Goal: Transaction & Acquisition: Purchase product/service

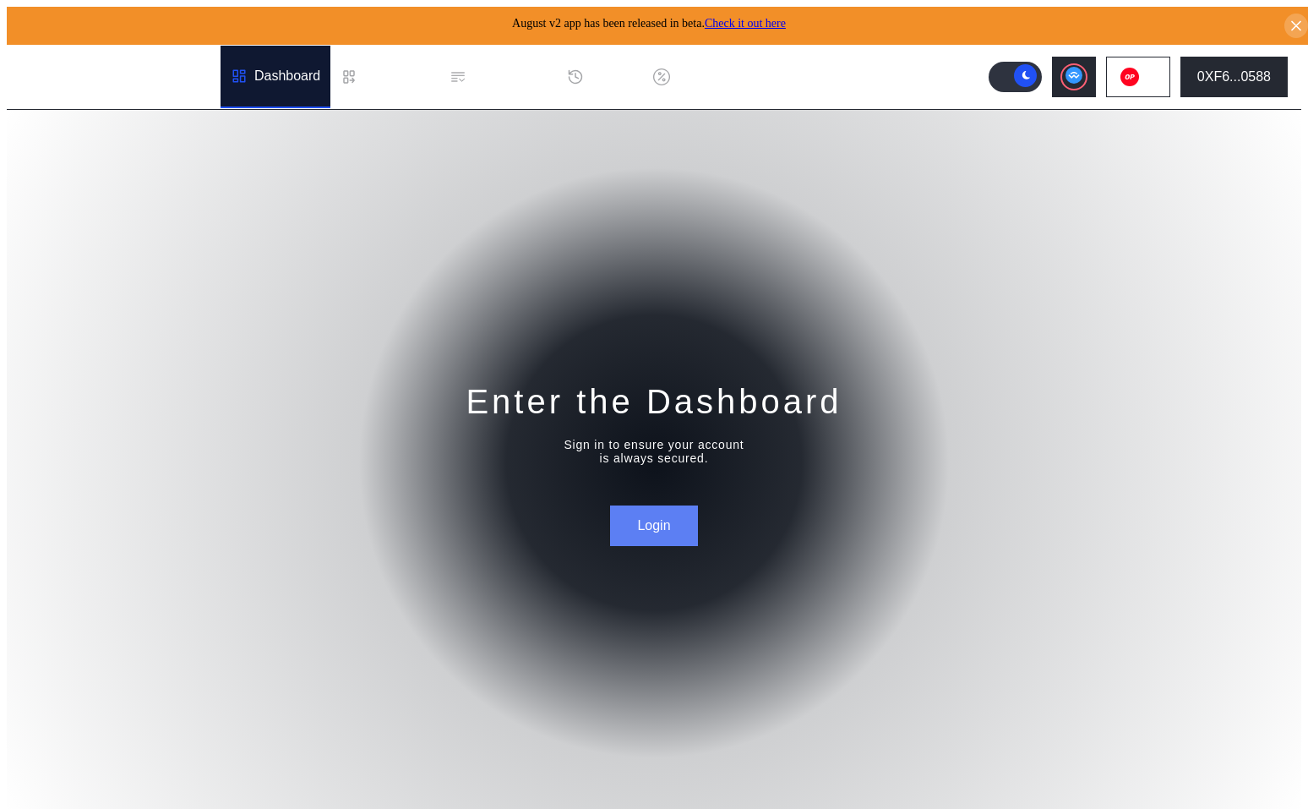
click at [662, 527] on button "Login" at bounding box center [653, 525] width 87 height 41
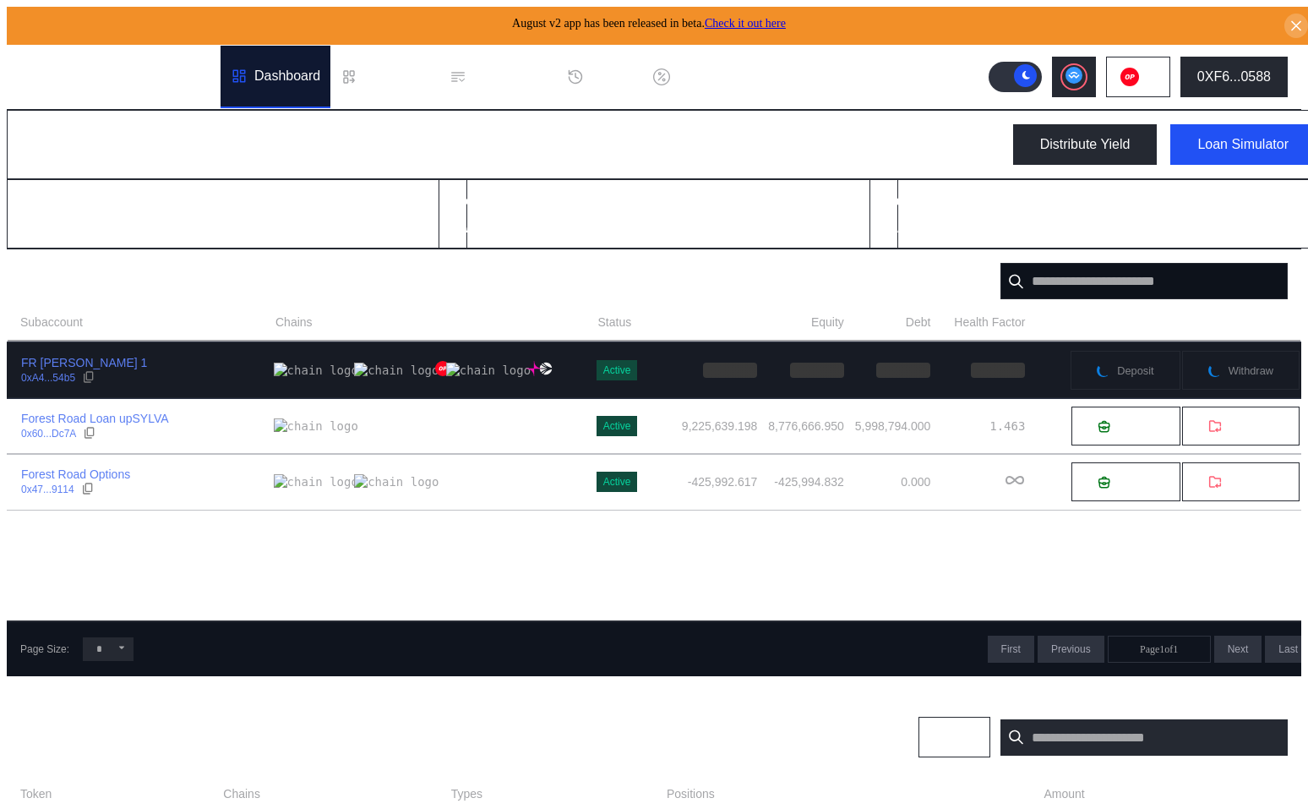
click at [212, 373] on div "FR [PERSON_NAME] 1 0xA4...54b5" at bounding box center [141, 370] width 266 height 30
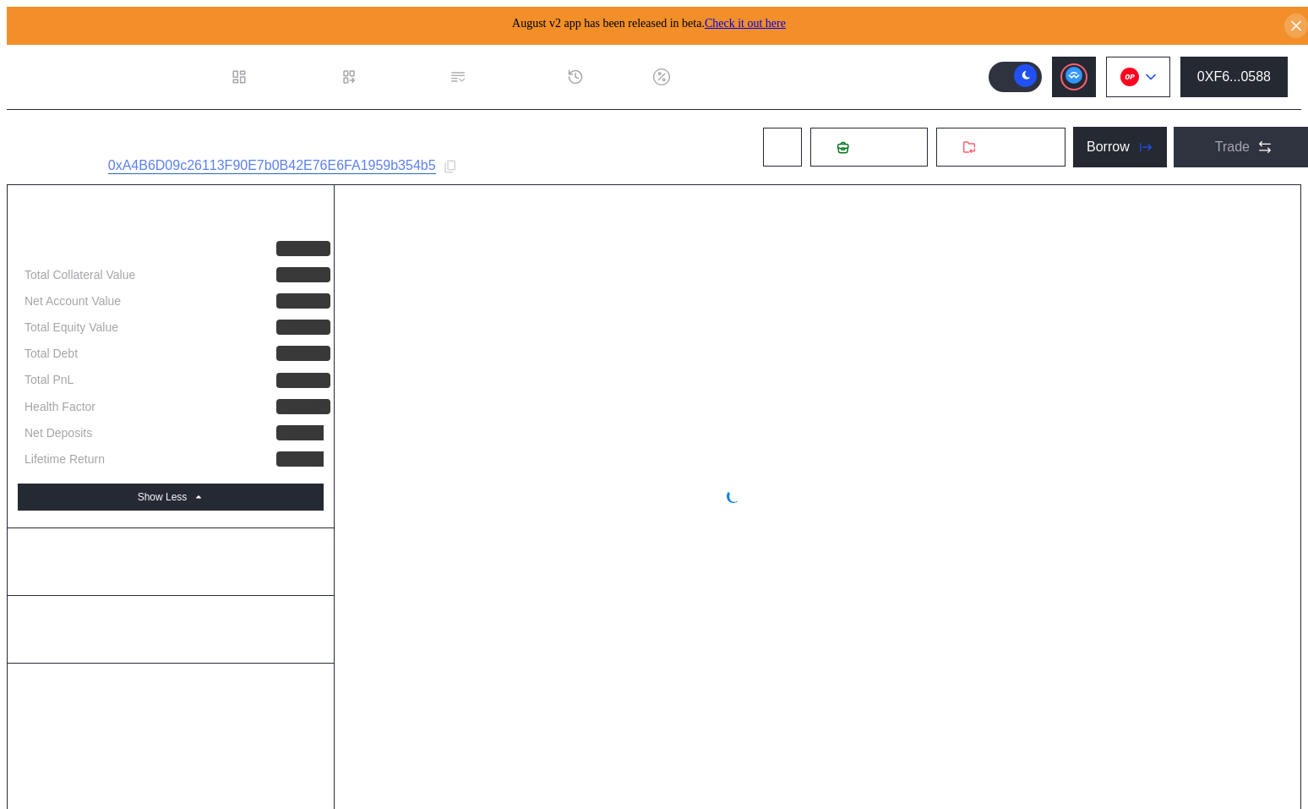
click at [1132, 77] on img at bounding box center [1129, 77] width 19 height 19
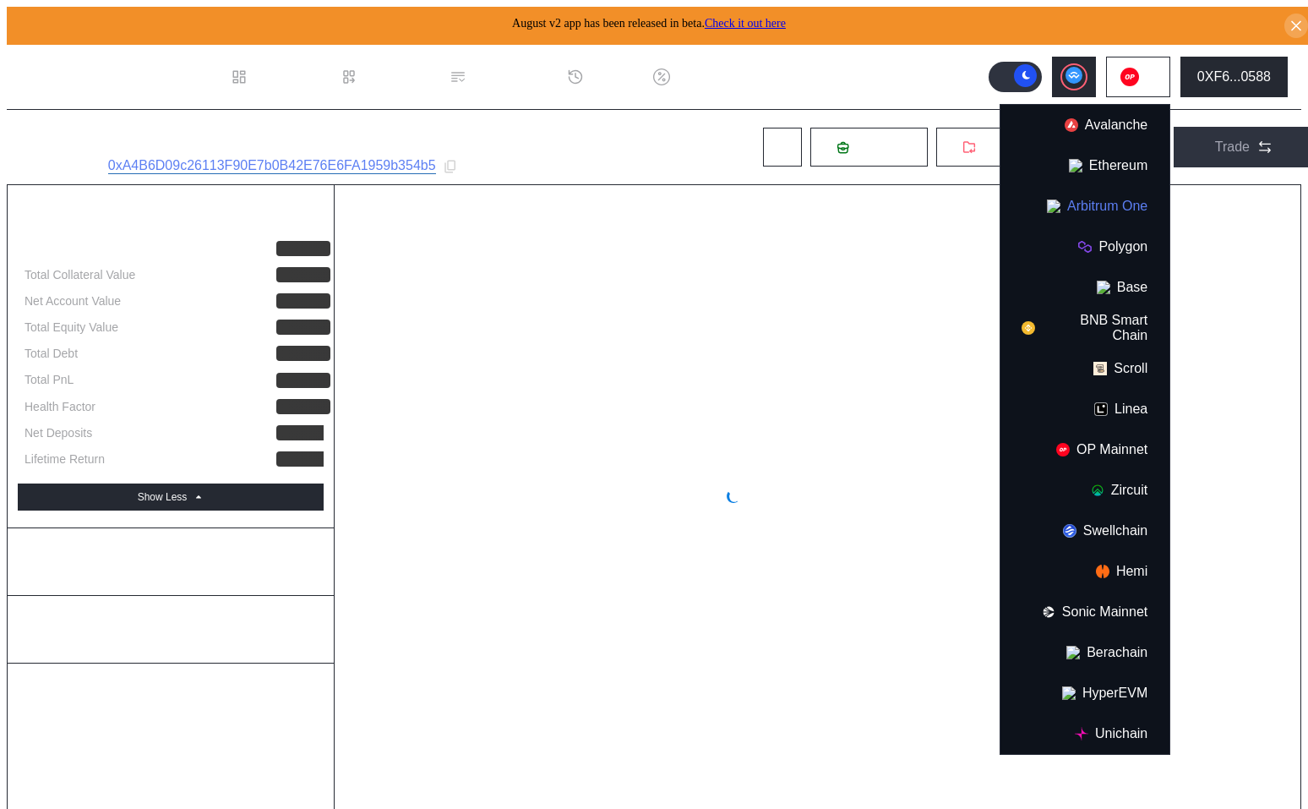
click at [1104, 200] on button "Arbitrum One" at bounding box center [1084, 206] width 169 height 41
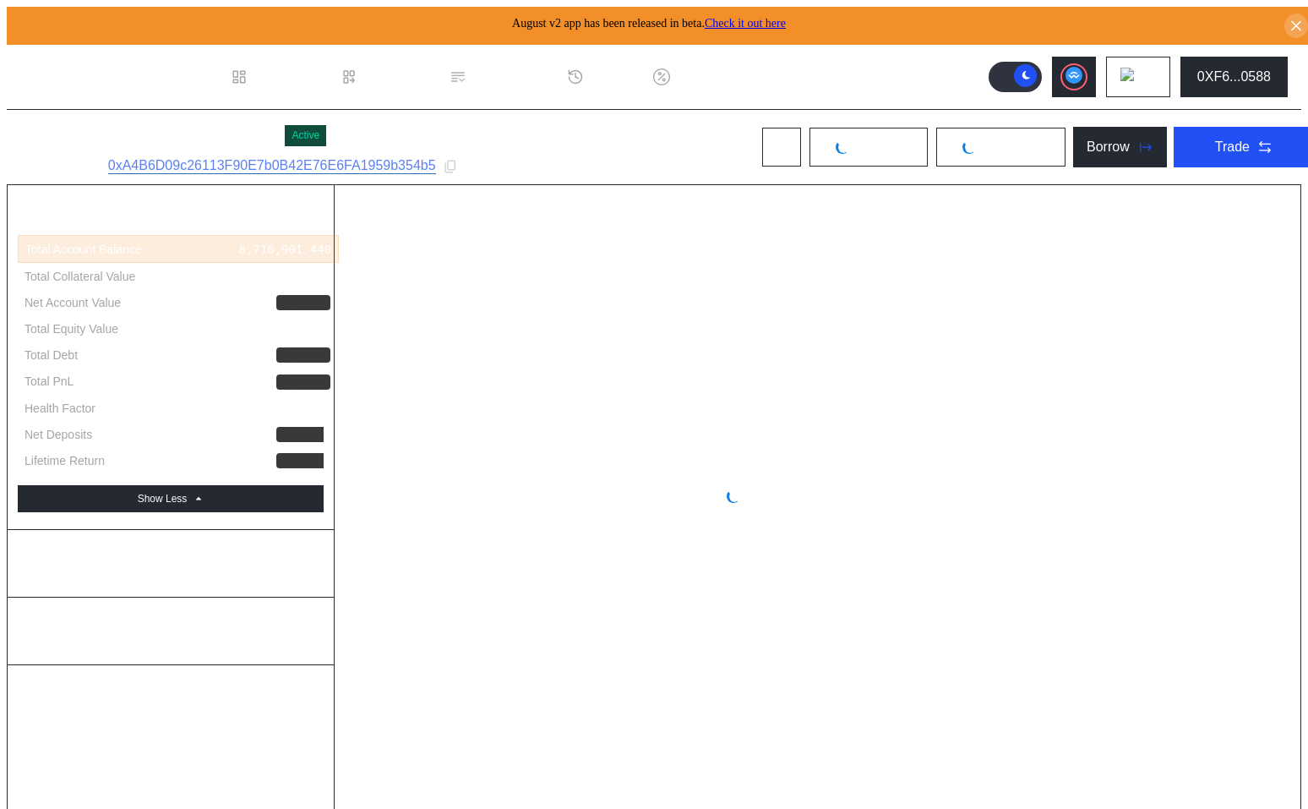
select select "*"
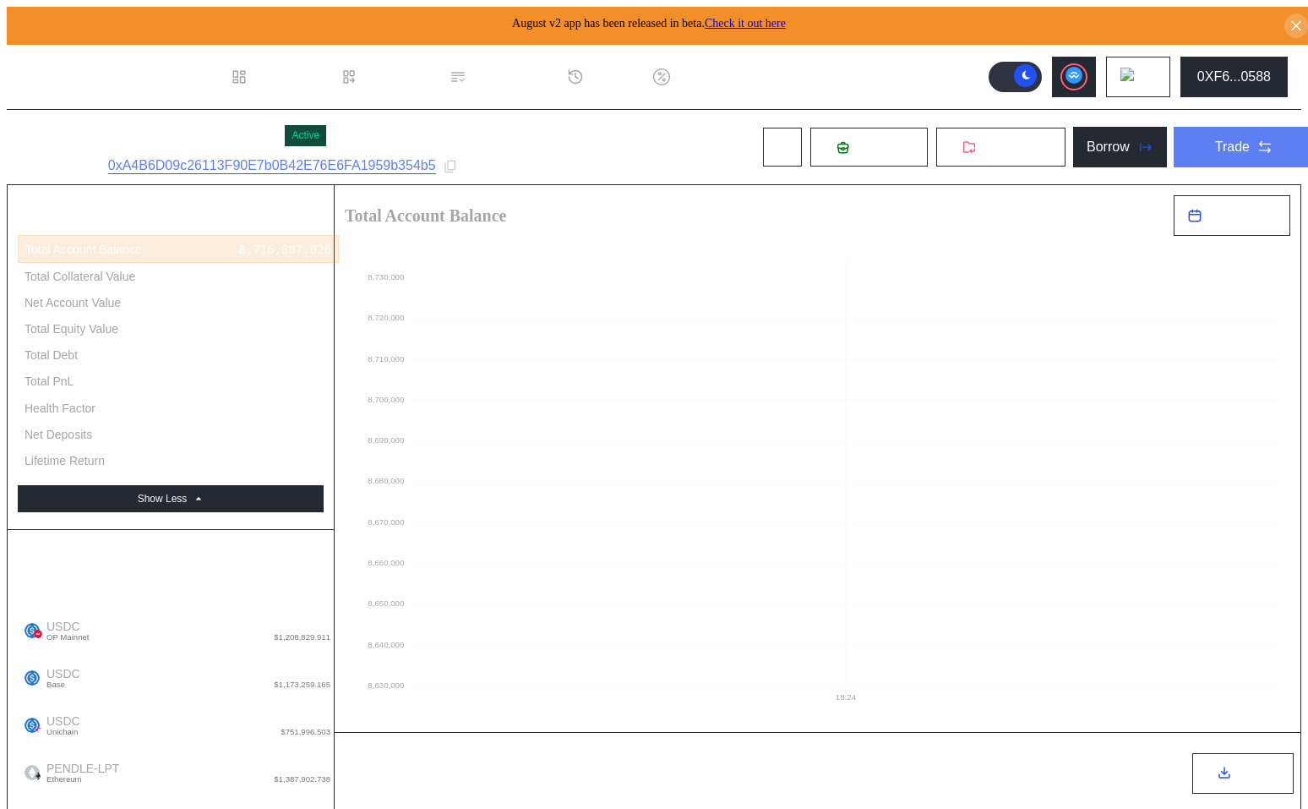
click at [1215, 139] on div "Trade" at bounding box center [1232, 146] width 35 height 15
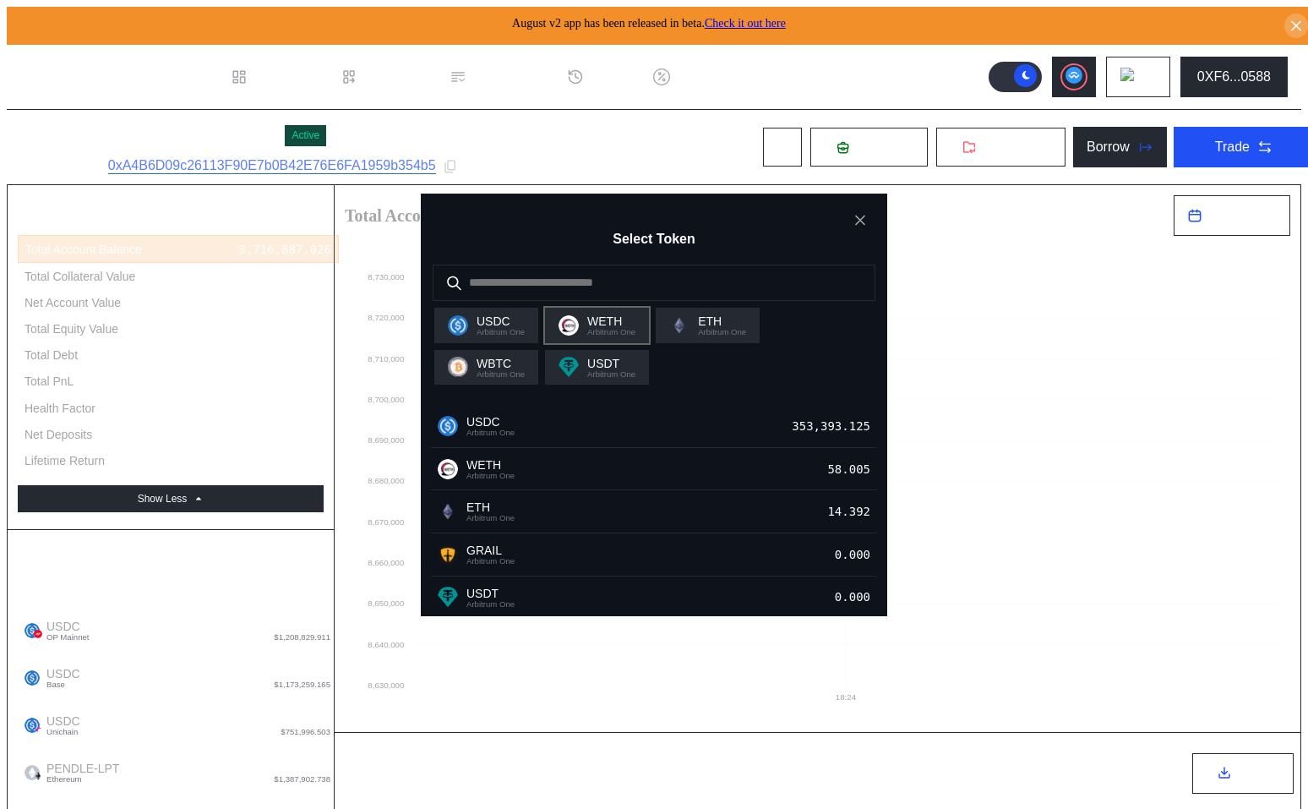
click at [579, 334] on img "modal" at bounding box center [576, 330] width 10 height 10
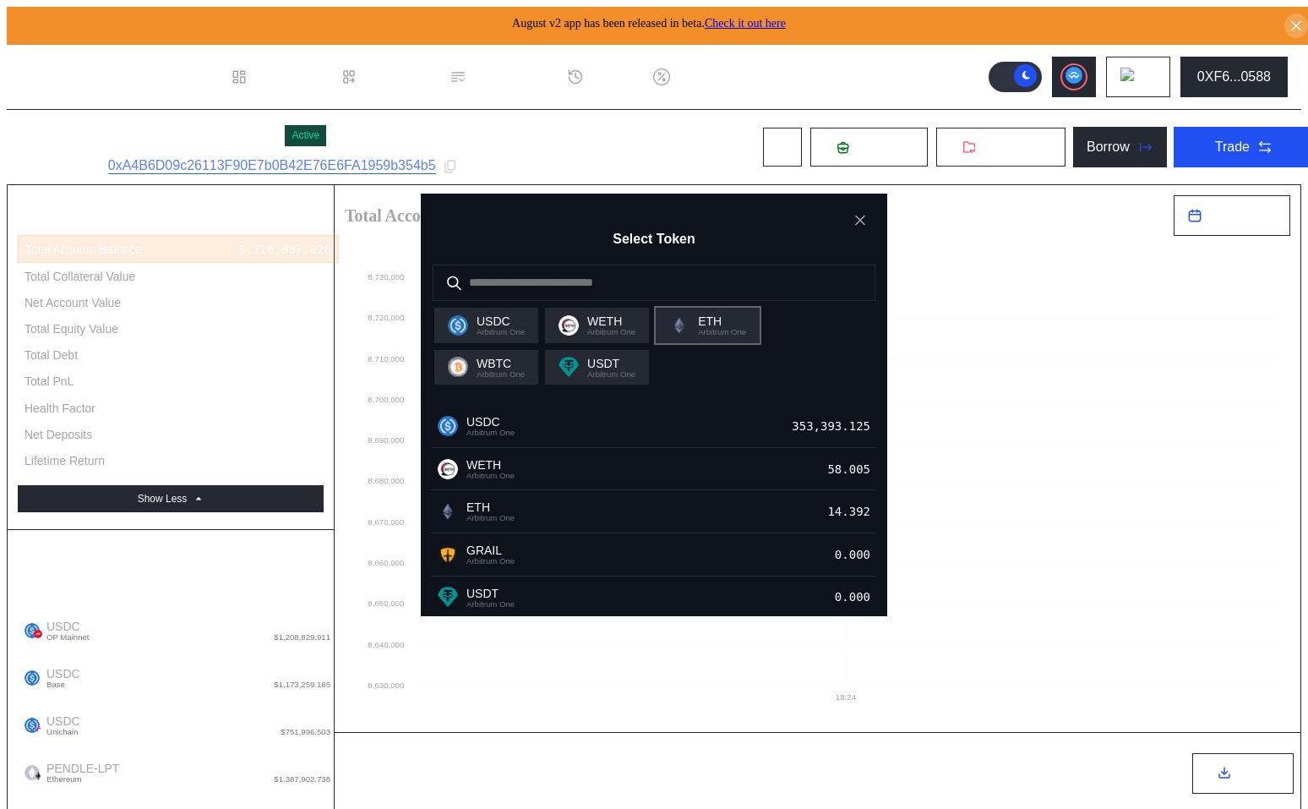
click at [739, 335] on span "Arbitrum One" at bounding box center [722, 332] width 48 height 8
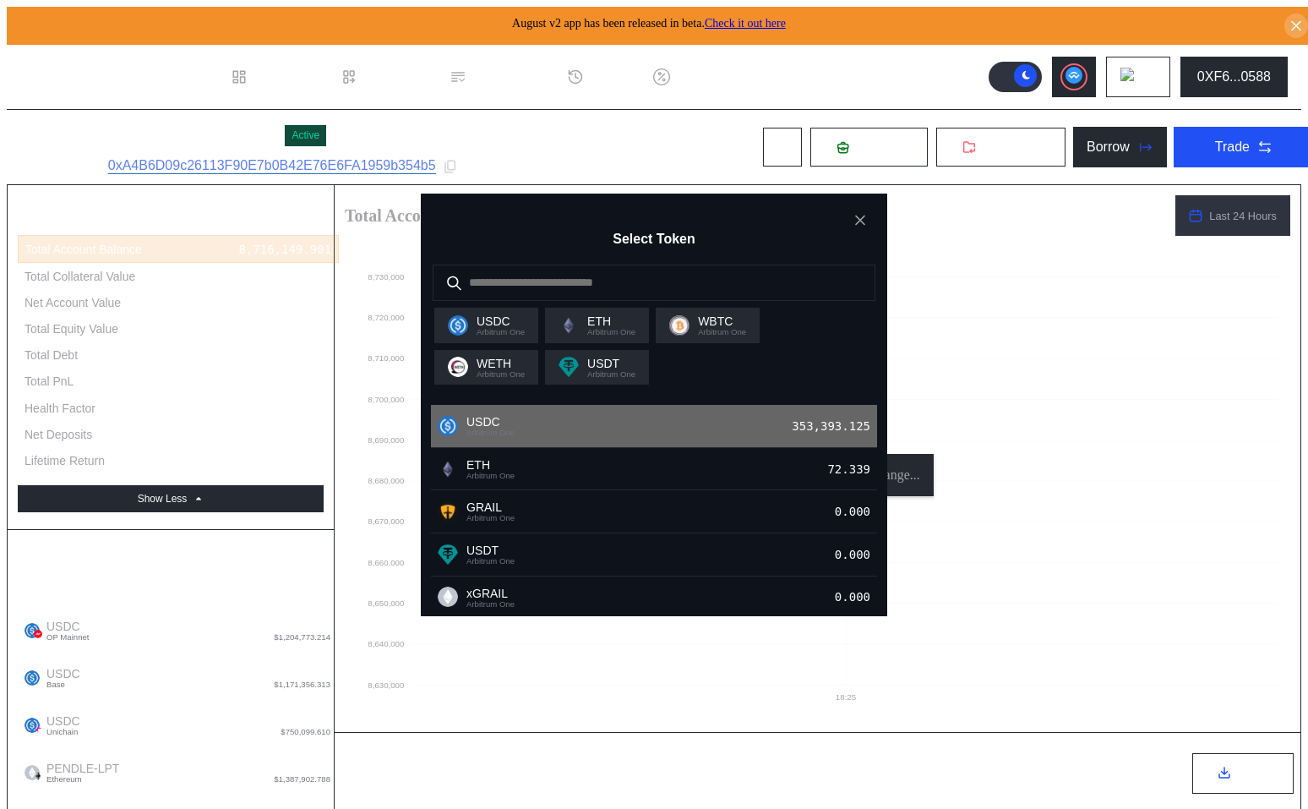
click at [712, 448] on div "USDC Arbitrum One 353,393.125" at bounding box center [654, 426] width 446 height 43
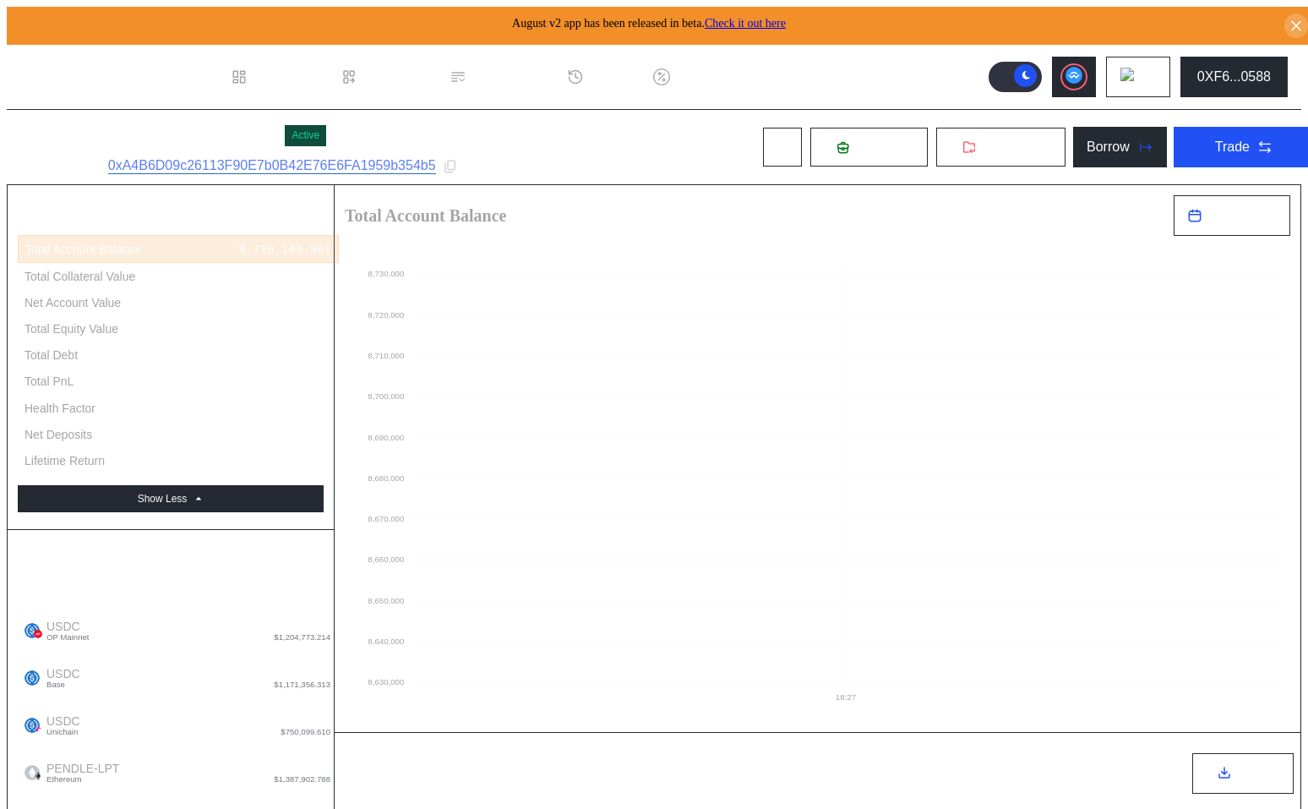
type input "*****"
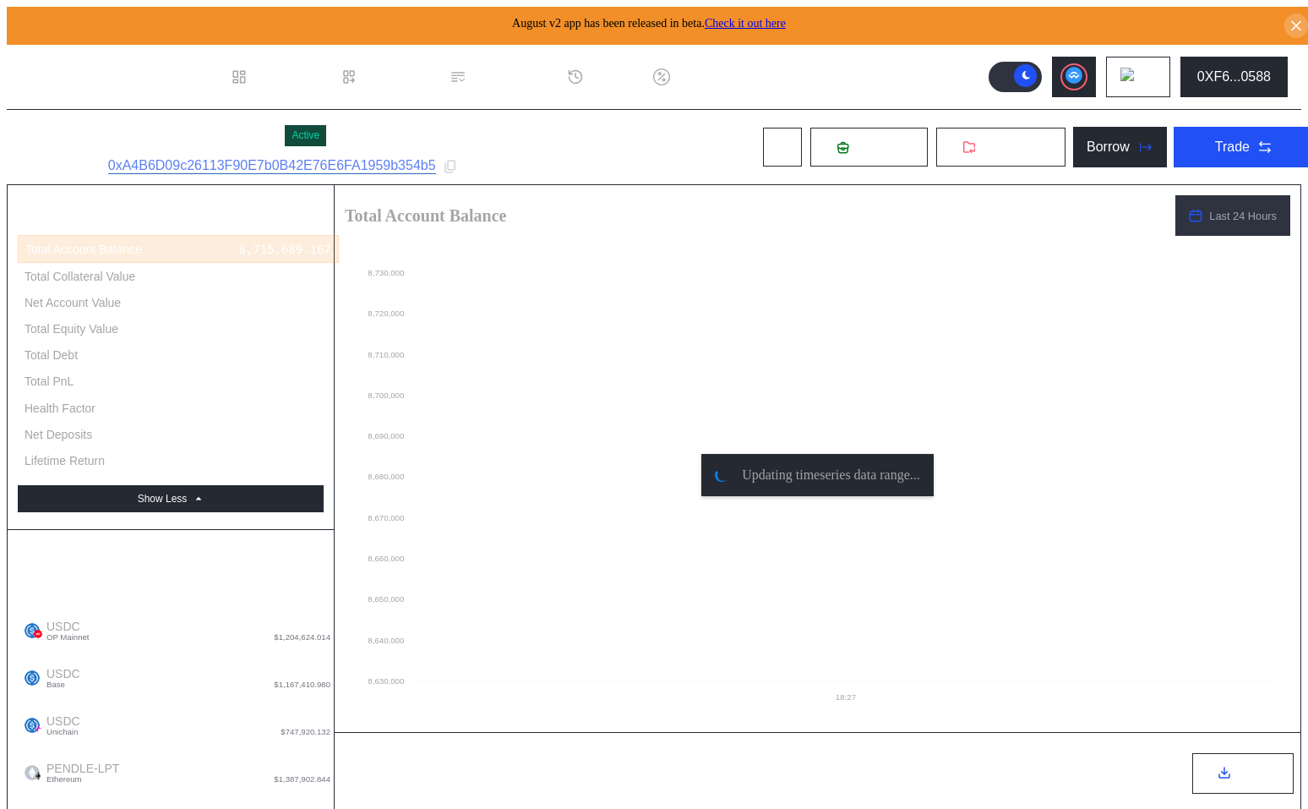
click at [1151, 68] on button at bounding box center [1138, 77] width 64 height 41
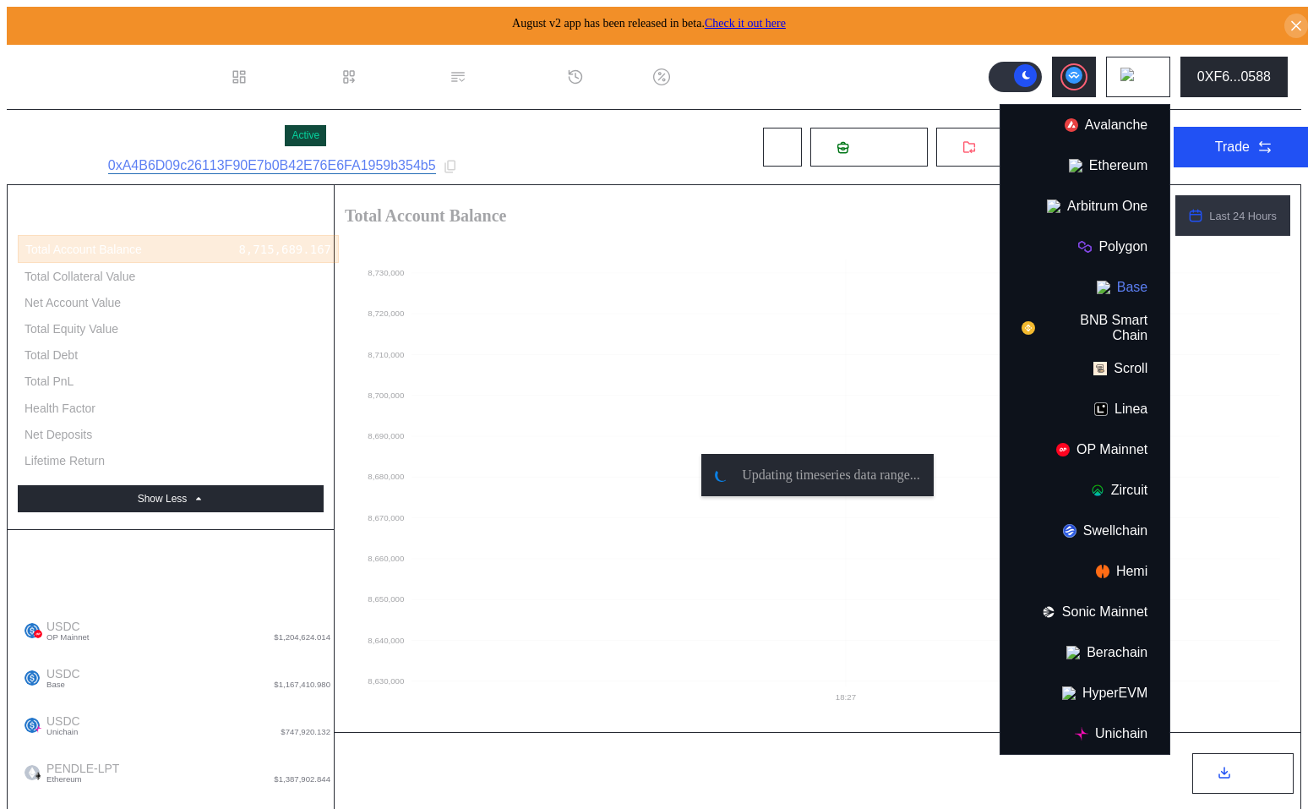
click at [1110, 283] on img at bounding box center [1104, 287] width 14 height 14
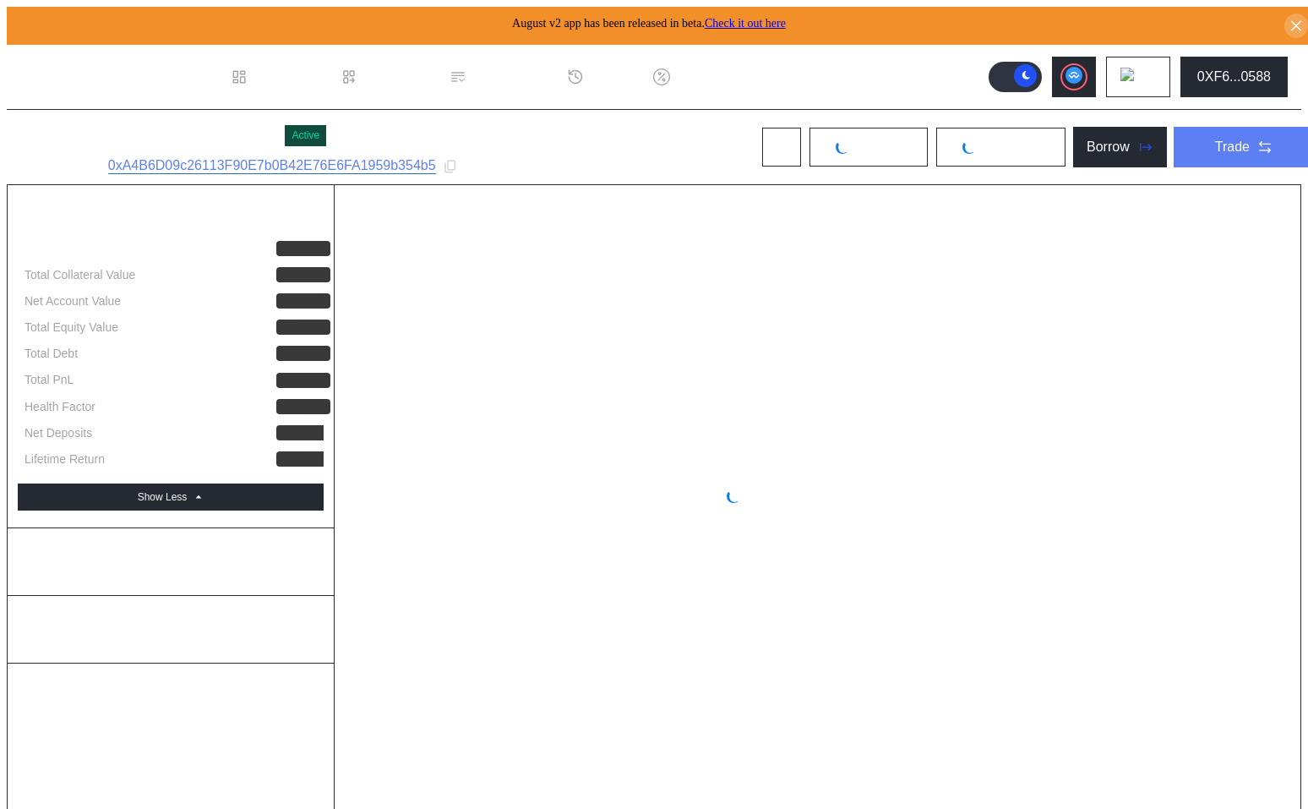
click at [1219, 141] on div "Trade" at bounding box center [1232, 146] width 35 height 15
select select "*"
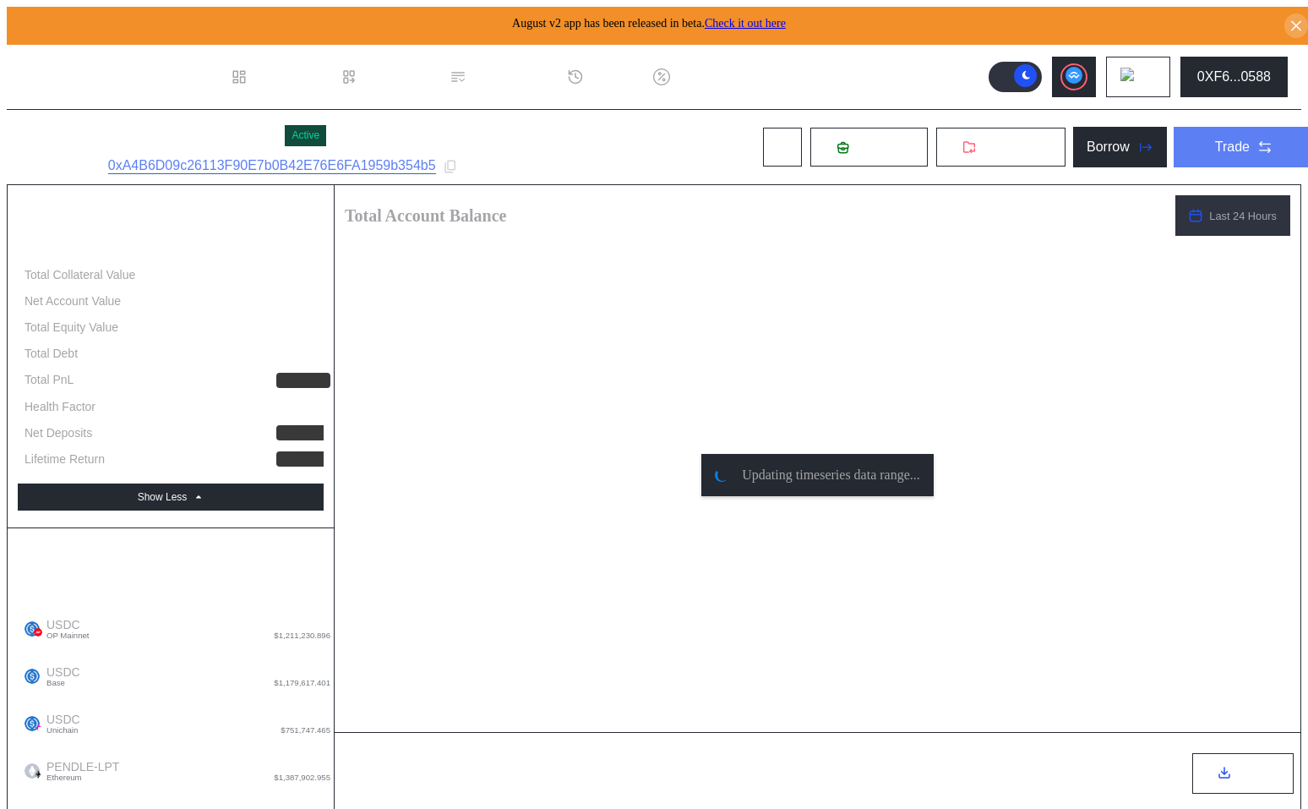
click at [1186, 139] on button "Trade" at bounding box center [1243, 147] width 141 height 41
type input "*"
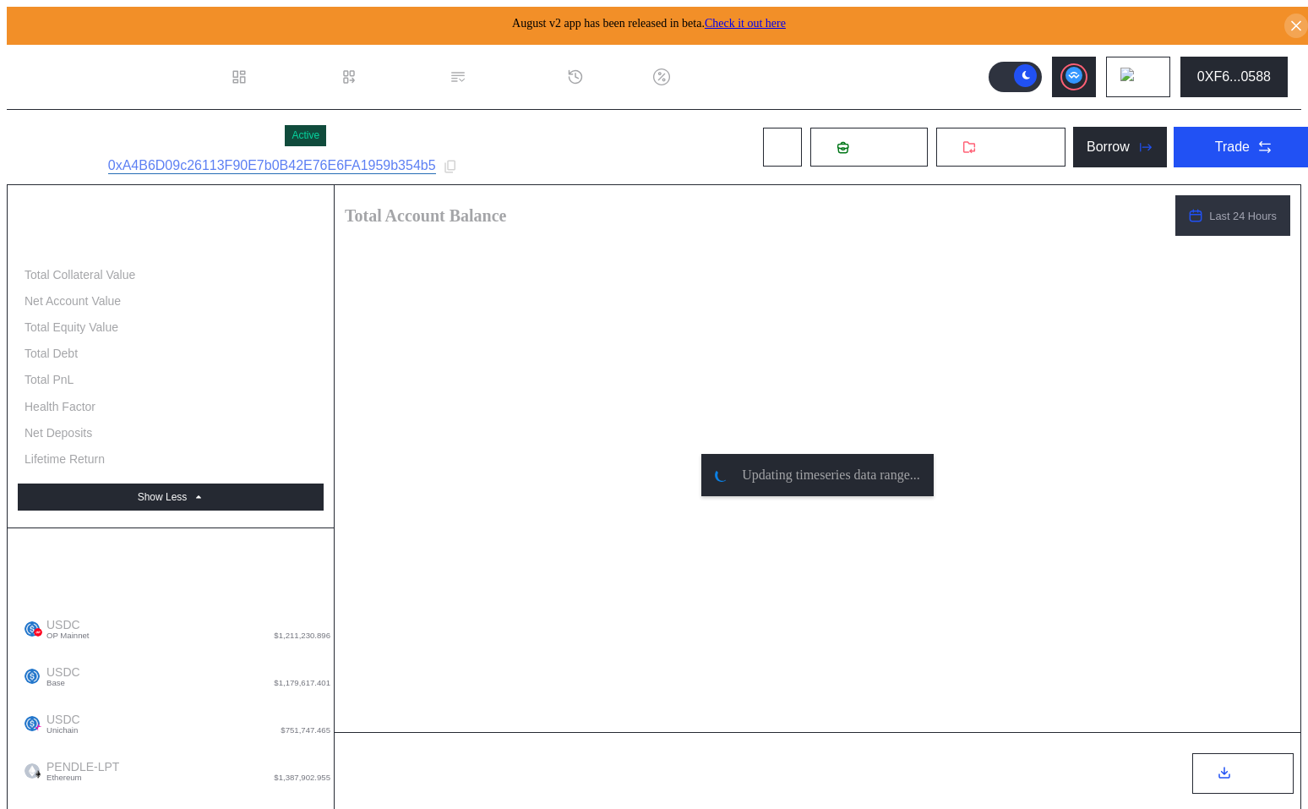
type input "******"
